Goal: Transaction & Acquisition: Download file/media

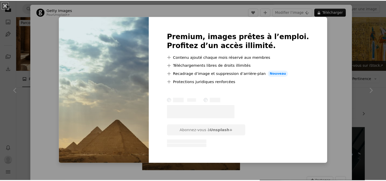
scroll to position [1231, 0]
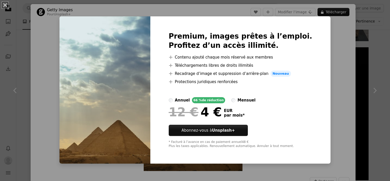
click at [356, 76] on div "An X shape Premium, images prêtes à l’emploi. Profitez d’un accès illimité. A p…" at bounding box center [195, 90] width 390 height 181
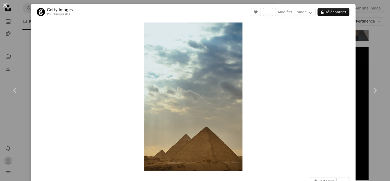
click at [370, 63] on div "An X shape Chevron left Chevron right Getty Images Pour Unsplash+ A heart A plu…" at bounding box center [195, 90] width 390 height 181
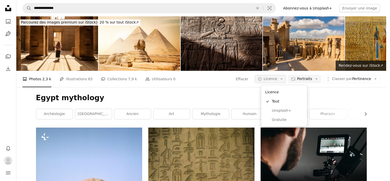
click at [284, 80] on icon "Arrow down" at bounding box center [281, 79] width 5 height 5
click at [275, 120] on span "Gratuite" at bounding box center [287, 119] width 31 height 5
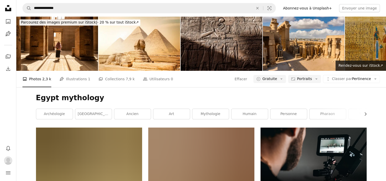
scroll to position [1214, 0]
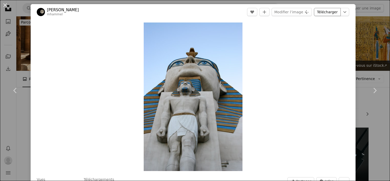
click at [329, 16] on link "Télécharger" at bounding box center [327, 12] width 27 height 8
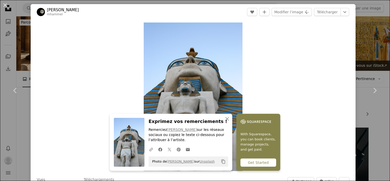
click at [355, 24] on div "An X shape Chevron left Chevron right [PERSON_NAME] mhammel A heart A plus sign…" at bounding box center [195, 90] width 390 height 181
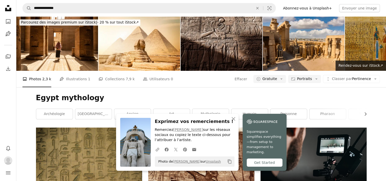
scroll to position [1302, 0]
click at [234, 119] on icon "button" at bounding box center [234, 119] width 4 height 4
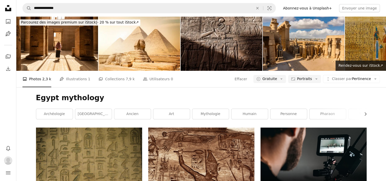
scroll to position [1450, 0]
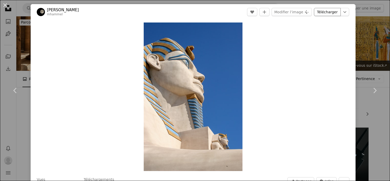
click at [328, 11] on link "Télécharger" at bounding box center [327, 12] width 27 height 8
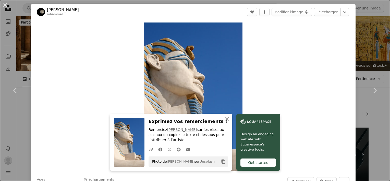
click at [361, 36] on div "An X shape Chevron left Chevron right [PERSON_NAME] mhammel A heart A plus sign…" at bounding box center [195, 90] width 390 height 181
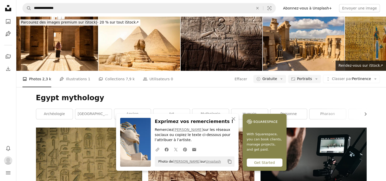
scroll to position [1583, 0]
click at [236, 117] on icon "An X shape" at bounding box center [234, 119] width 6 height 6
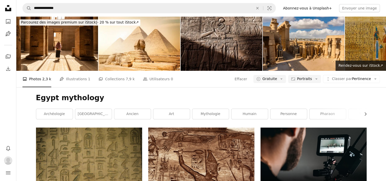
scroll to position [1551, 0]
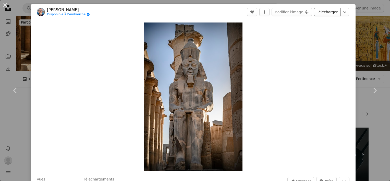
click at [331, 11] on link "Télécharger" at bounding box center [327, 12] width 27 height 8
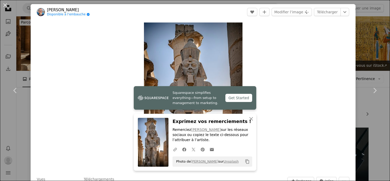
click at [373, 58] on div "An X shape Chevron left Chevron right [PERSON_NAME] Disponible à l’embauche A c…" at bounding box center [195, 90] width 390 height 181
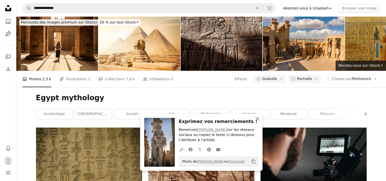
click at [258, 120] on icon "An X shape" at bounding box center [258, 119] width 6 height 6
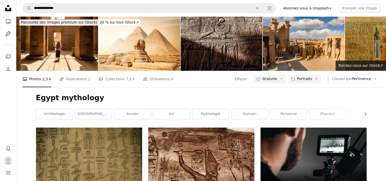
scroll to position [2842, 0]
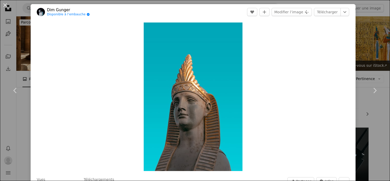
click at [366, 21] on div "An X shape Chevron left Chevron right Dim Gunger Disponible à l’embauche A chec…" at bounding box center [195, 90] width 390 height 181
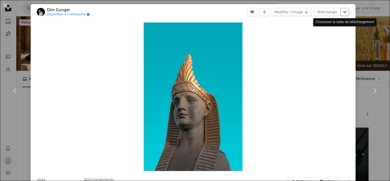
click at [341, 11] on icon "Chevron down" at bounding box center [345, 12] width 8 height 6
click at [328, 13] on link "Télécharger" at bounding box center [327, 12] width 27 height 8
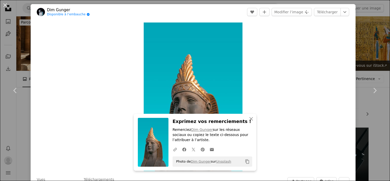
click at [356, 53] on div "An X shape Chevron left Chevron right Dim Gunger Disponible à l’embauche A chec…" at bounding box center [195, 90] width 390 height 181
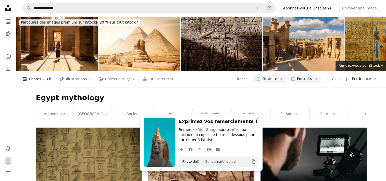
click at [256, 121] on icon "An X shape" at bounding box center [258, 119] width 6 height 6
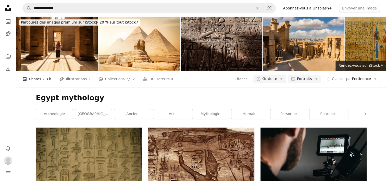
scroll to position [5724, 0]
drag, startPoint x: 373, startPoint y: 110, endPoint x: 377, endPoint y: 116, distance: 7.5
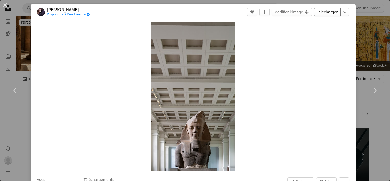
click at [323, 13] on link "Télécharger" at bounding box center [327, 12] width 27 height 8
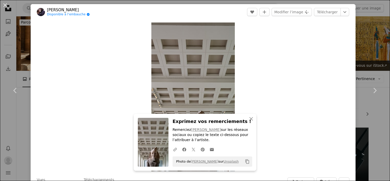
click at [370, 39] on div "An X shape Chevron left Chevron right [PERSON_NAME] Disponible à l’embauche A c…" at bounding box center [195, 90] width 390 height 181
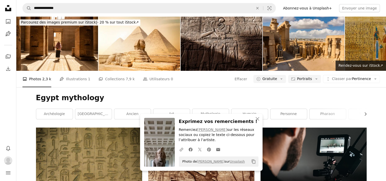
scroll to position [8310, 0]
click at [257, 119] on icon "button" at bounding box center [258, 119] width 4 height 4
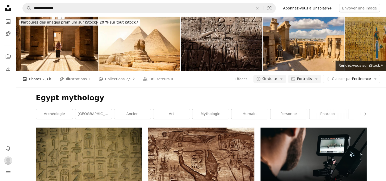
scroll to position [0, 0]
